Goal: Information Seeking & Learning: Learn about a topic

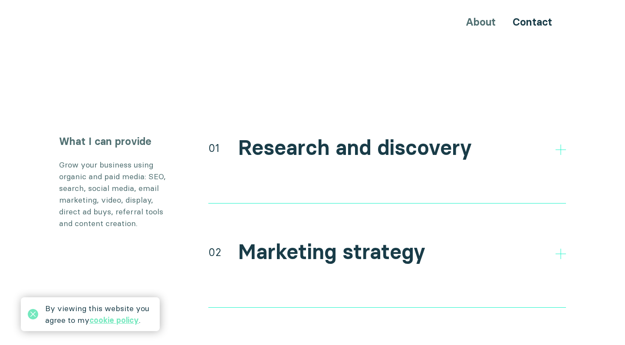
scroll to position [1550, 0]
click at [145, 216] on div "What I can provide Grow your business using organic and paid media: SEO, search…" at bounding box center [312, 343] width 521 height 417
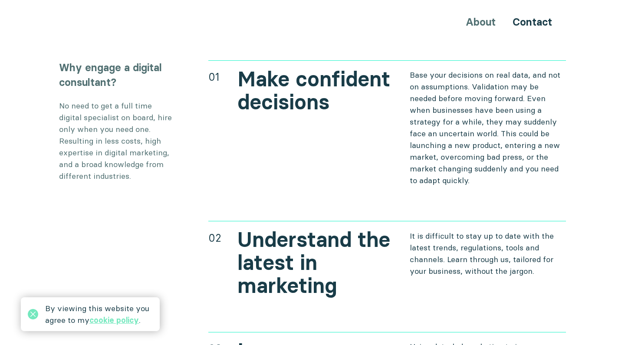
scroll to position [2962, 0]
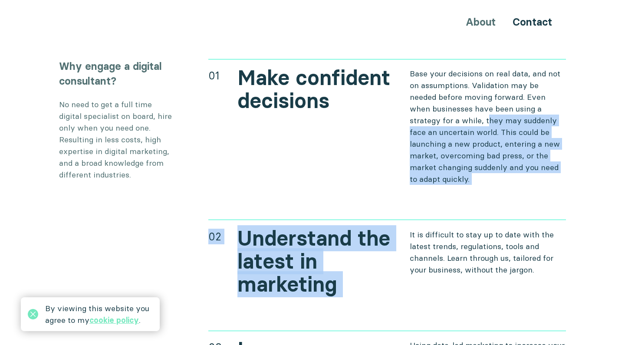
drag, startPoint x: 444, startPoint y: 105, endPoint x: 482, endPoint y: 172, distance: 77.2
click at [482, 172] on div "01 Make confident decisions Base your decisions on real data, and not on assump…" at bounding box center [387, 338] width 358 height 558
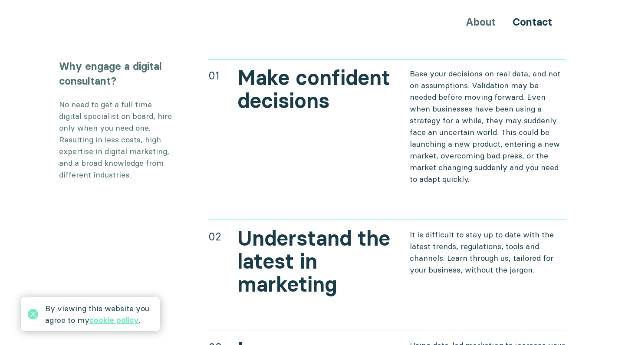
click at [482, 172] on div "01 Make confident decisions Base your decisions on real data, and not on assump…" at bounding box center [387, 338] width 358 height 558
drag, startPoint x: 435, startPoint y: 153, endPoint x: 471, endPoint y: 168, distance: 39.5
click at [471, 168] on p "Base your decisions on real data, and not on assumptions. Validation may be nee…" at bounding box center [488, 126] width 157 height 117
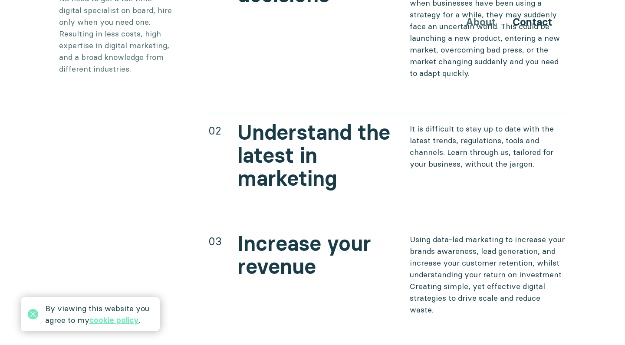
scroll to position [3069, 0]
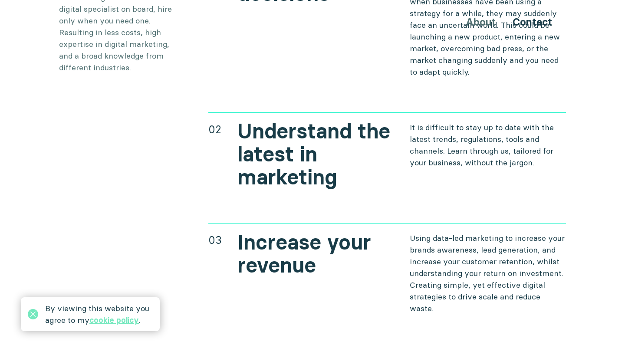
click at [449, 165] on div "02 Understand the latest in marketing It is difficult to stay up to date with t…" at bounding box center [387, 150] width 358 height 76
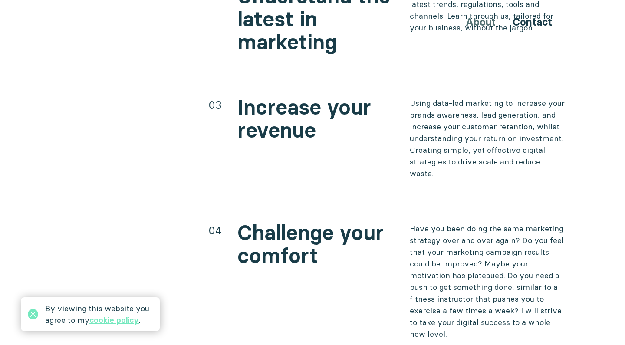
scroll to position [3208, 0]
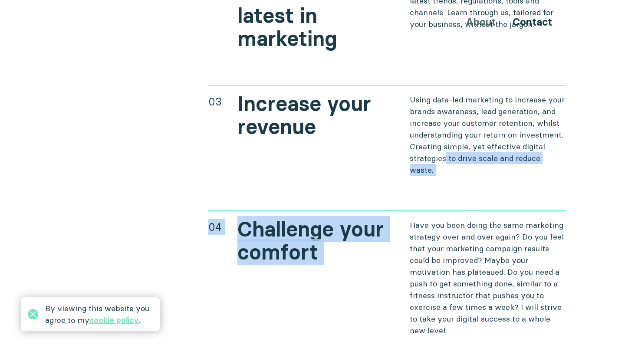
drag, startPoint x: 445, startPoint y: 142, endPoint x: 462, endPoint y: 148, distance: 18.0
click at [462, 148] on div "01 Make confident decisions Base your decisions on real data, and not on assump…" at bounding box center [387, 92] width 358 height 558
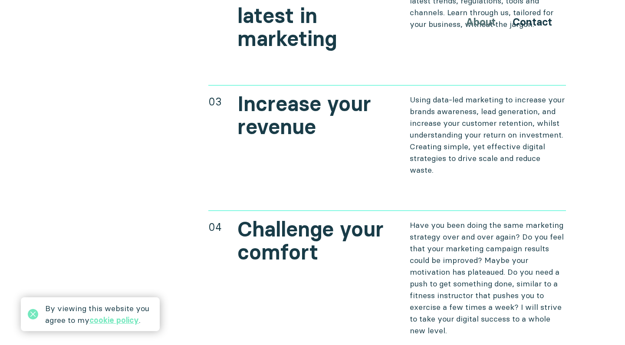
click at [432, 162] on div "01 Make confident decisions Base your decisions on real data, and not on assump…" at bounding box center [387, 92] width 358 height 558
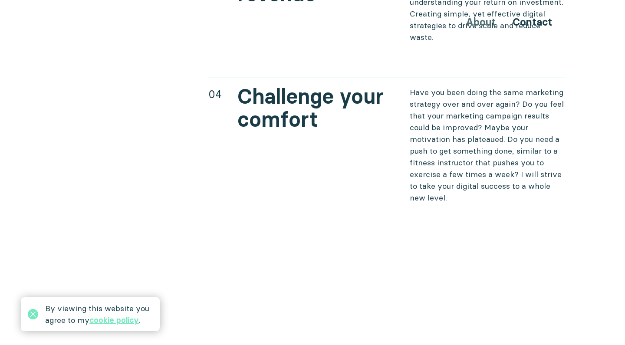
scroll to position [3341, 0]
click at [448, 172] on p "Have you been doing the same marketing strategy over and over again? Do you fee…" at bounding box center [488, 144] width 157 height 117
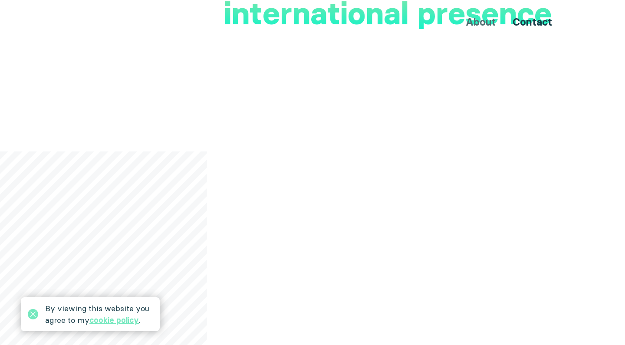
scroll to position [209, 0]
